Goal: Communication & Community: Answer question/provide support

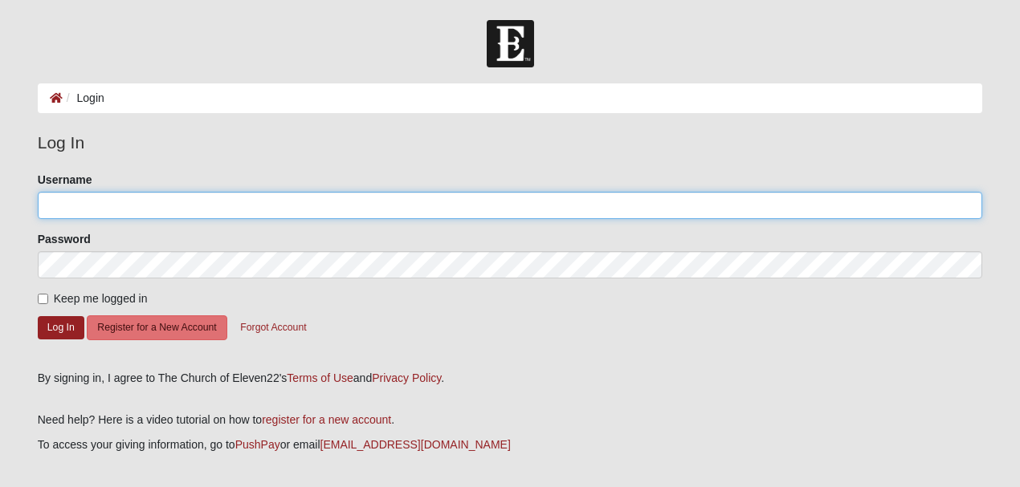
click at [68, 209] on input "Username" at bounding box center [510, 205] width 945 height 27
type input "Audicathcart"
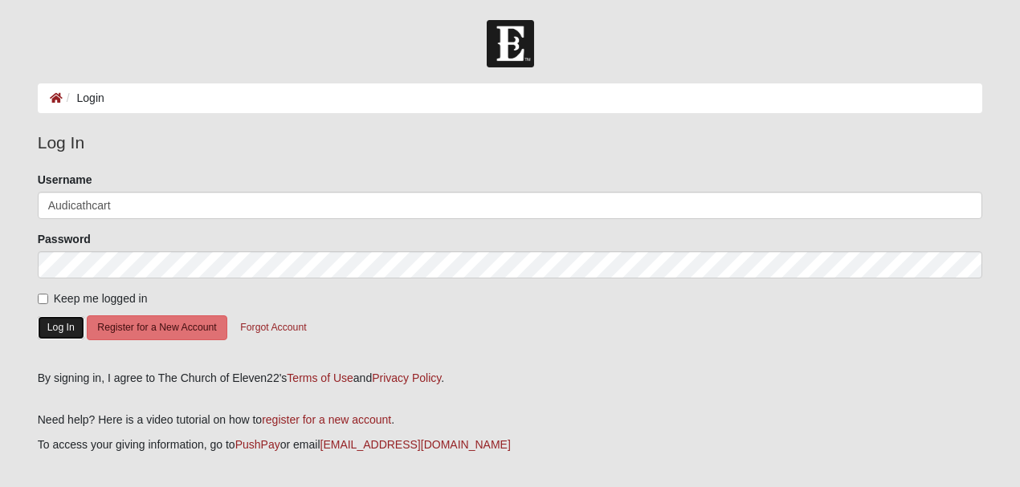
click at [53, 324] on button "Log In" at bounding box center [61, 327] width 47 height 23
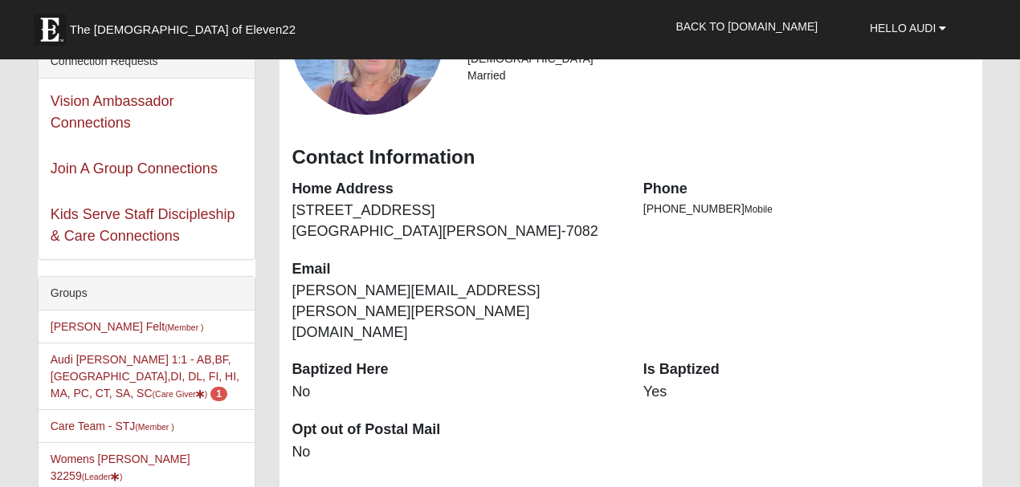
scroll to position [267, 0]
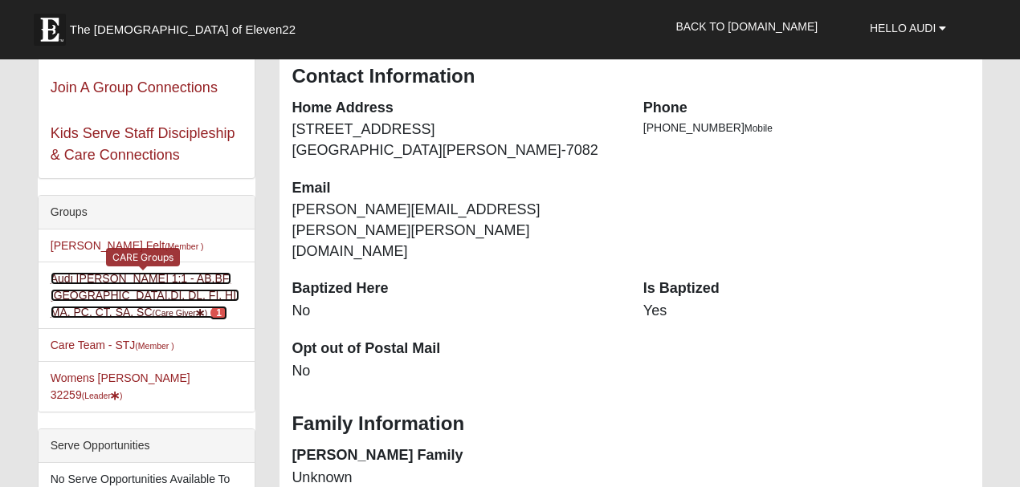
click at [149, 279] on link "Audi [PERSON_NAME] 1:1 - AB,BF,[GEOGRAPHIC_DATA],DI, DL, FI, HI, MA, PC, CT, SA…" at bounding box center [145, 295] width 189 height 47
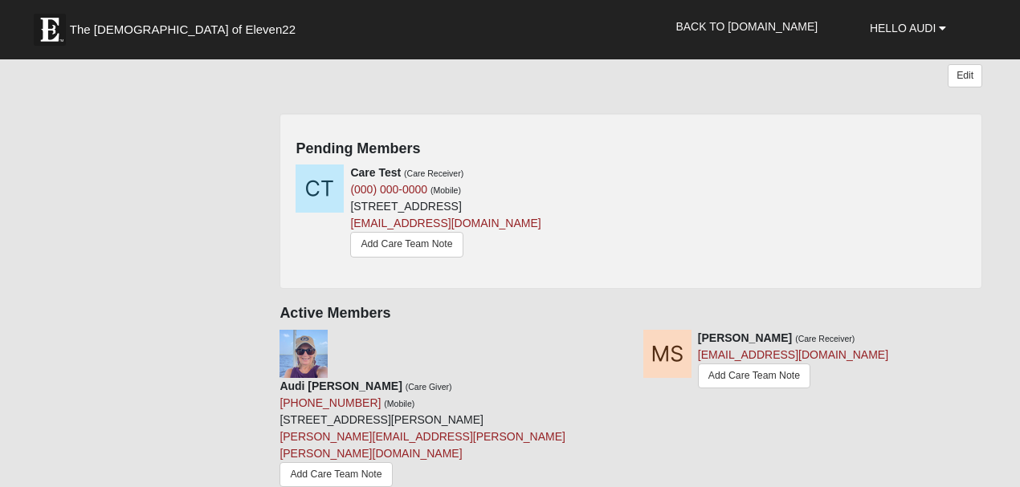
scroll to position [374, 0]
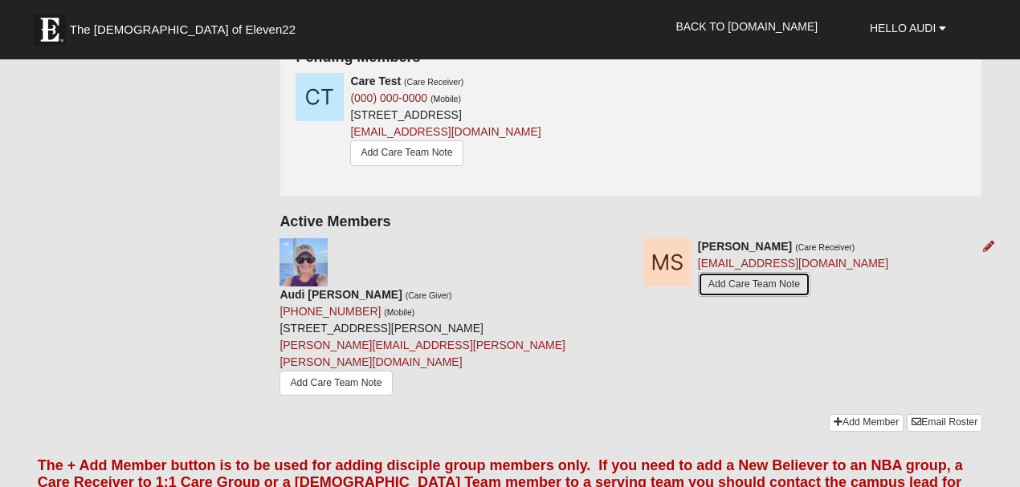
click at [766, 295] on link "Add Care Team Note" at bounding box center [754, 284] width 112 height 25
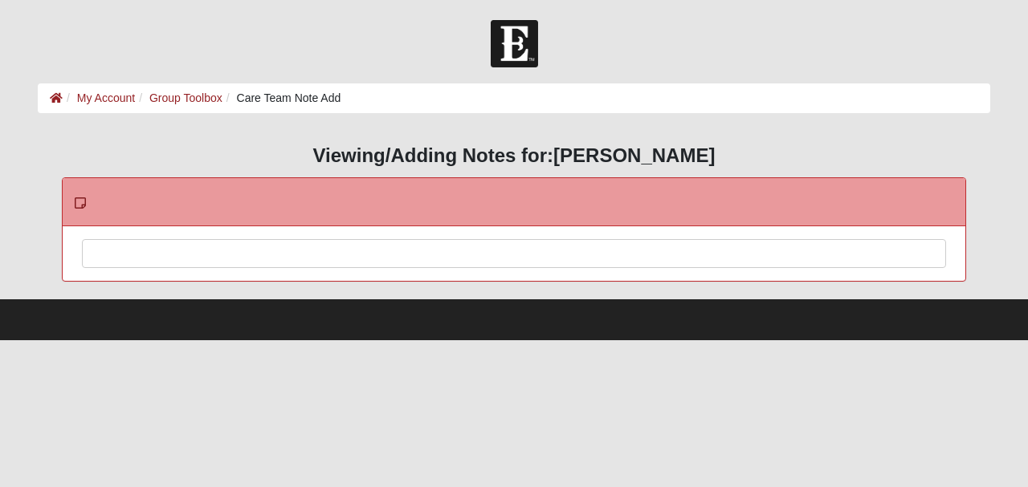
click at [136, 250] on div at bounding box center [514, 275] width 863 height 71
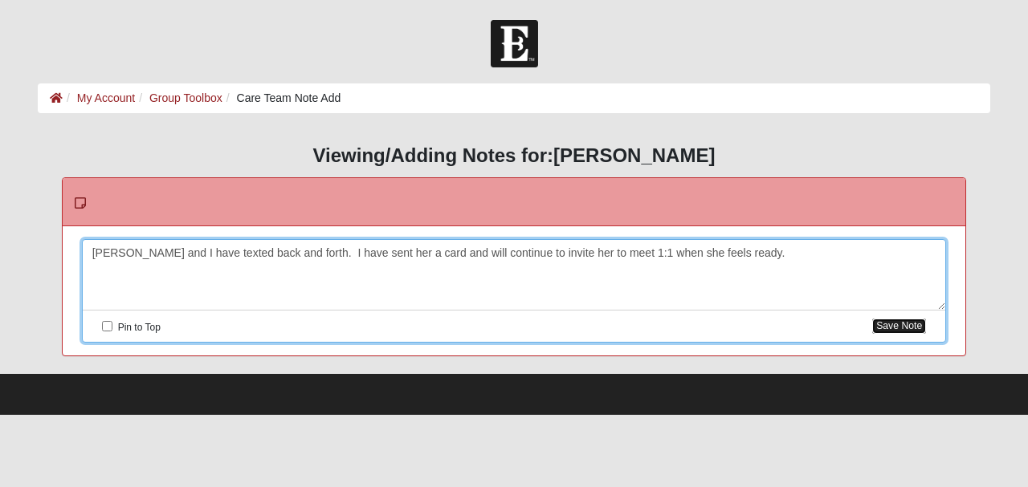
click at [905, 322] on button "Save Note" at bounding box center [899, 326] width 54 height 15
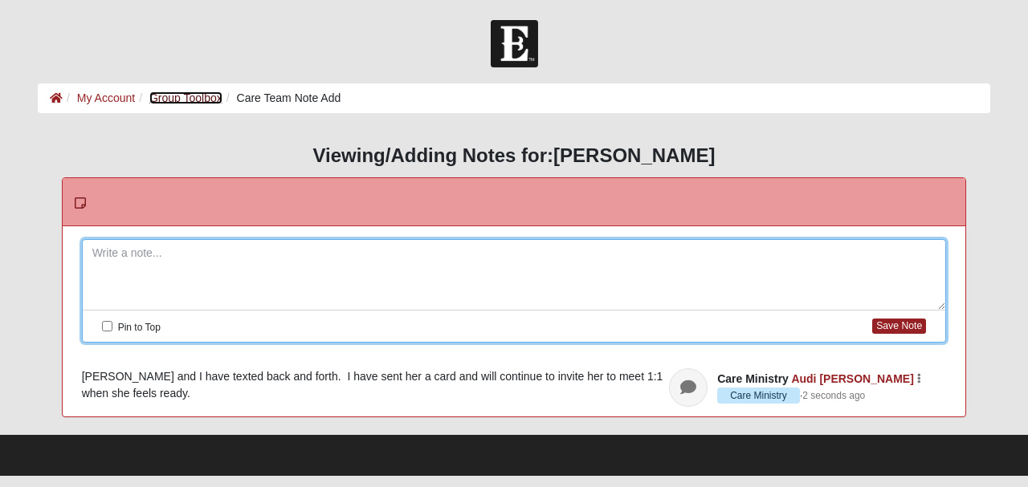
click at [183, 98] on link "Group Toolbox" at bounding box center [185, 98] width 73 height 13
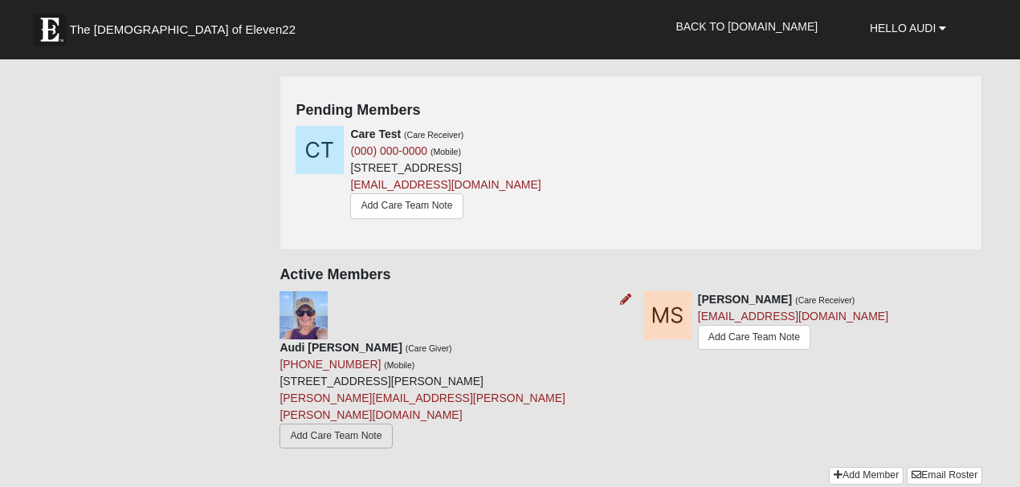
scroll to position [690, 0]
